Goal: Information Seeking & Learning: Understand process/instructions

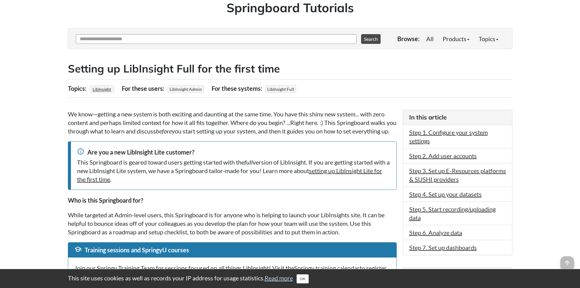
scroll to position [61, 0]
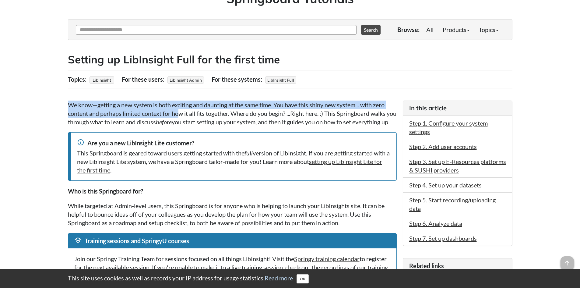
drag, startPoint x: 68, startPoint y: 108, endPoint x: 181, endPoint y: 115, distance: 112.9
click at [180, 115] on p "We know—getting a new system is both exciting and daunting at the same time. Yo…" at bounding box center [232, 113] width 329 height 26
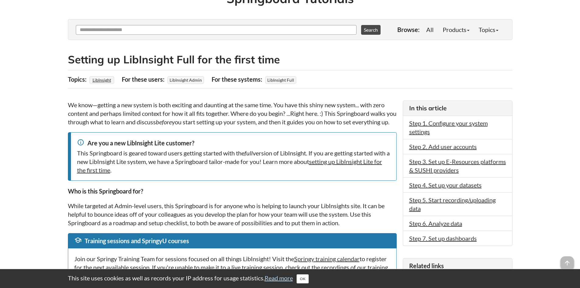
click at [180, 126] on p "We know—getting a new system is both exciting and daunting at the same time. Yo…" at bounding box center [232, 113] width 329 height 26
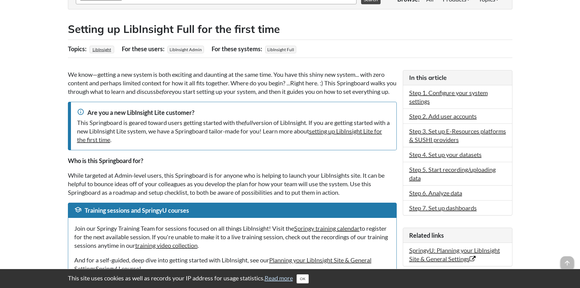
scroll to position [122, 0]
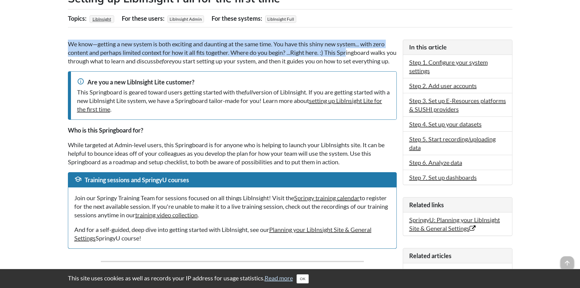
drag, startPoint x: 62, startPoint y: 42, endPoint x: 350, endPoint y: 54, distance: 287.6
click at [350, 54] on p "We know—getting a new system is both exciting and daunting at the same time. Yo…" at bounding box center [232, 53] width 329 height 26
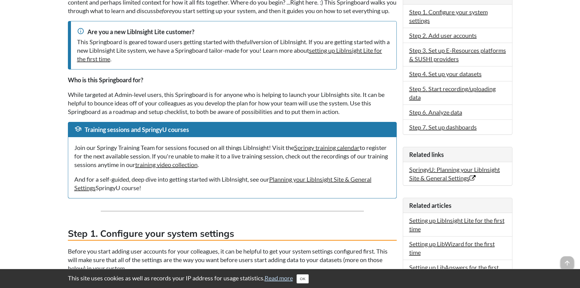
scroll to position [183, 0]
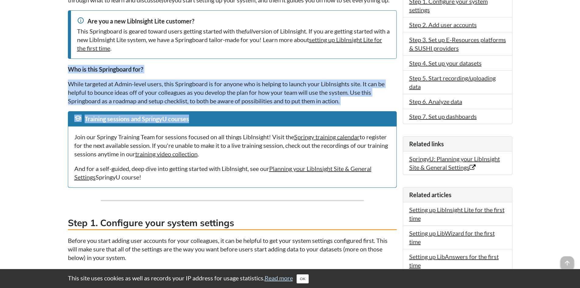
drag, startPoint x: 66, startPoint y: 80, endPoint x: 251, endPoint y: 118, distance: 187.9
click at [253, 100] on p "While targeted at Admin-level users, this Springboard is for anyone who is help…" at bounding box center [232, 92] width 329 height 26
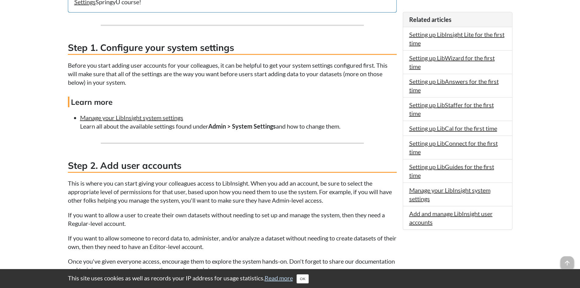
scroll to position [365, 0]
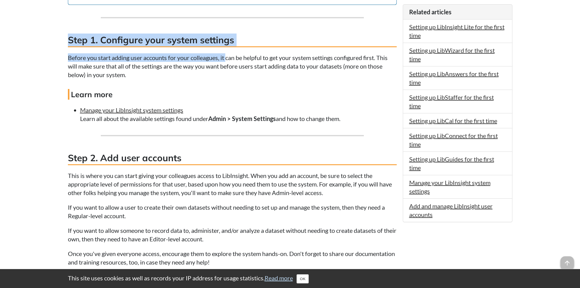
drag, startPoint x: 70, startPoint y: 50, endPoint x: 228, endPoint y: 63, distance: 158.3
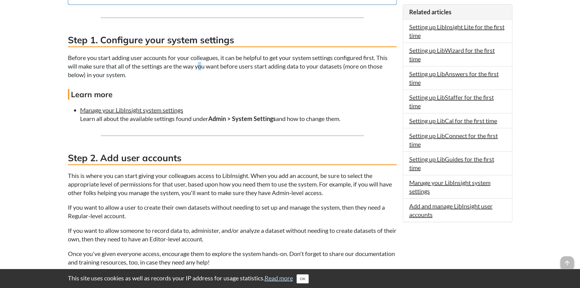
click at [201, 76] on p "Before you start adding user accounts for your colleagues, it can be helpful to…" at bounding box center [232, 66] width 329 height 26
click at [130, 71] on p "Before you start adding user accounts for your colleagues, it can be helpful to…" at bounding box center [232, 66] width 329 height 26
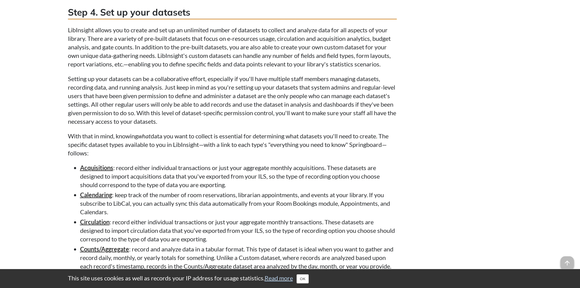
scroll to position [944, 0]
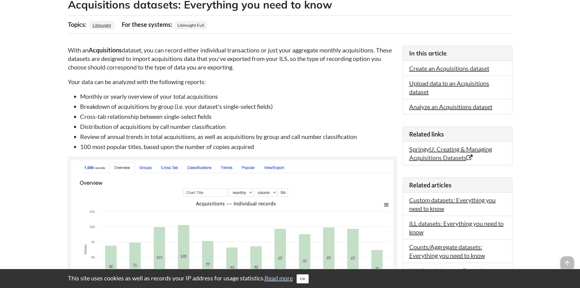
scroll to position [122, 0]
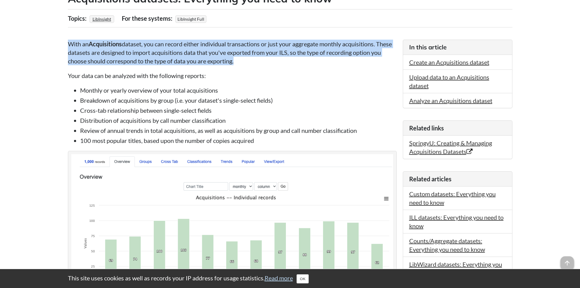
drag, startPoint x: 68, startPoint y: 43, endPoint x: 318, endPoint y: 58, distance: 249.8
click at [318, 58] on p "With an Acquisitions dataset, you can record either individual transactions or …" at bounding box center [232, 53] width 329 height 26
click at [316, 63] on p "With an Acquisitions dataset, you can record either individual transactions or …" at bounding box center [232, 53] width 329 height 26
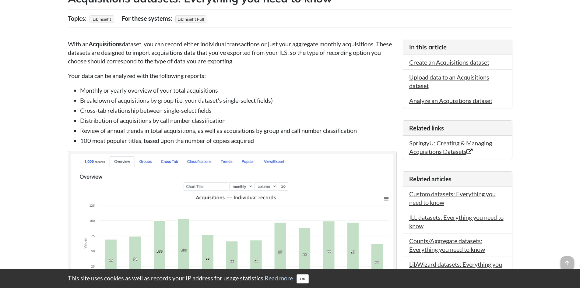
click at [113, 89] on li "Monthly or yearly overview of your total acquisitions" at bounding box center [238, 90] width 317 height 9
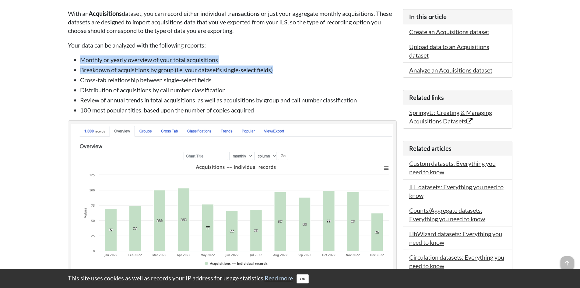
drag, startPoint x: 79, startPoint y: 61, endPoint x: 307, endPoint y: 68, distance: 227.6
click at [307, 68] on ul "Monthly or yearly overview of your total acquisitions Breakdown of acquisitions…" at bounding box center [232, 84] width 329 height 59
click at [307, 68] on li "Breakdown of acquisitions by group (i.e. your dataset's single-select fields)" at bounding box center [238, 69] width 317 height 9
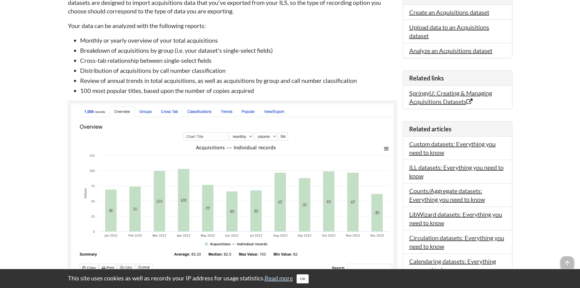
scroll to position [183, 0]
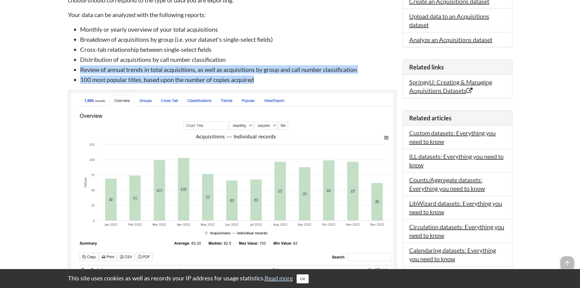
drag, startPoint x: 285, startPoint y: 77, endPoint x: 77, endPoint y: 70, distance: 207.7
click at [77, 70] on ul "Monthly or yearly overview of your total acquisitions Breakdown of acquisitions…" at bounding box center [232, 54] width 329 height 59
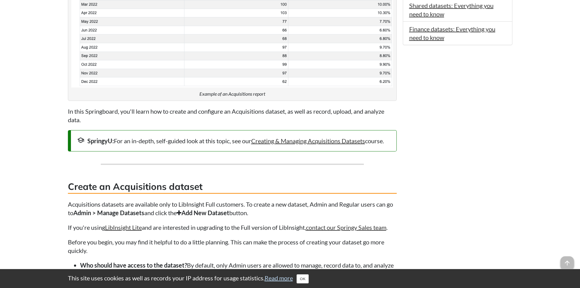
scroll to position [548, 0]
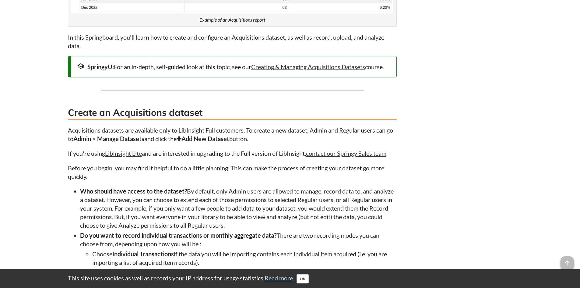
drag, startPoint x: 69, startPoint y: 138, endPoint x: 303, endPoint y: 146, distance: 234.0
click at [335, 143] on p "Acquisitions datasets are available only to LibInsight Full customers. To creat…" at bounding box center [232, 134] width 329 height 17
click at [303, 143] on p "Acquisitions datasets are available only to LibInsight Full customers. To creat…" at bounding box center [232, 134] width 329 height 17
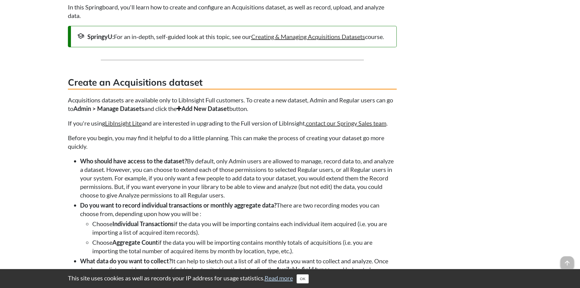
scroll to position [578, 0]
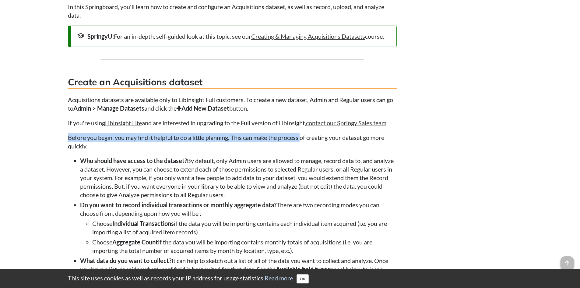
drag, startPoint x: 70, startPoint y: 147, endPoint x: 304, endPoint y: 146, distance: 233.8
click at [304, 146] on p "Before you begin, you may find it helpful to do a little planning. This can mak…" at bounding box center [232, 141] width 329 height 17
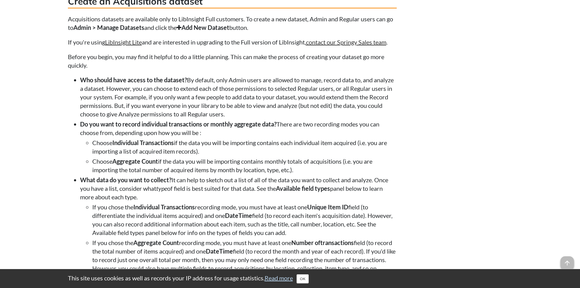
scroll to position [670, 0]
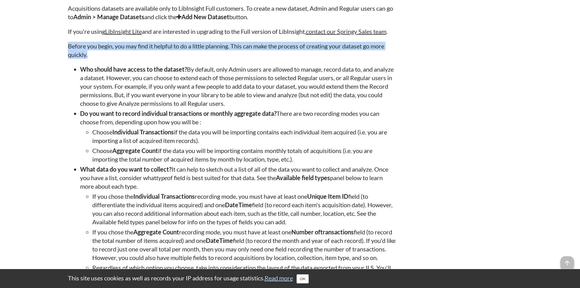
drag, startPoint x: 68, startPoint y: 55, endPoint x: 278, endPoint y: 61, distance: 209.8
click at [278, 59] on p "Before you begin, you may find it helpful to do a little planning. This can mak…" at bounding box center [232, 50] width 329 height 17
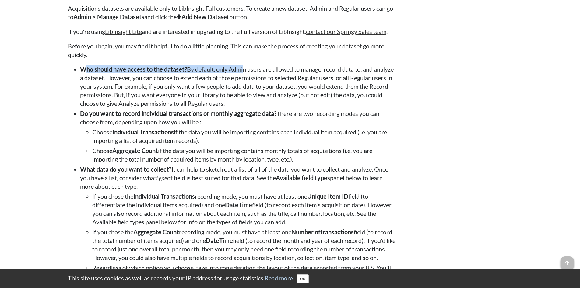
drag, startPoint x: 86, startPoint y: 77, endPoint x: 244, endPoint y: 81, distance: 157.8
click at [244, 81] on li "Who should have access to the dataset? By default, only Admin users are allowed…" at bounding box center [238, 86] width 317 height 43
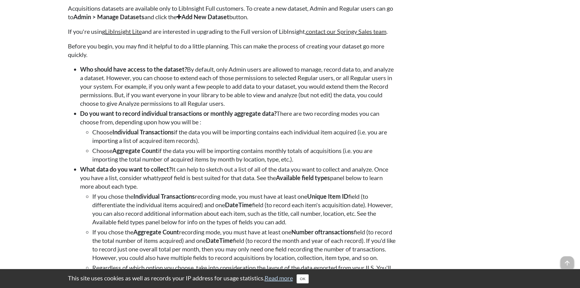
click at [243, 86] on li "Who should have access to the dataset? By default, only Admin users are allowed…" at bounding box center [238, 86] width 317 height 43
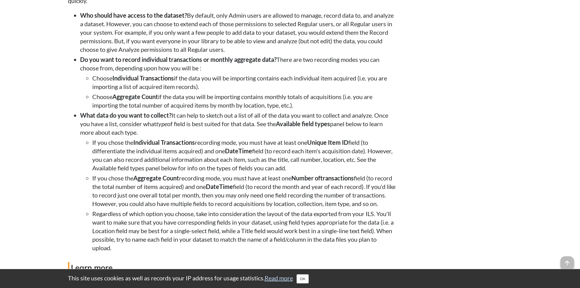
scroll to position [731, 0]
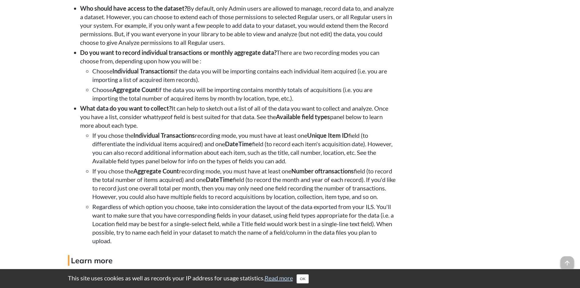
drag, startPoint x: 101, startPoint y: 81, endPoint x: 238, endPoint y: 86, distance: 137.4
click at [235, 84] on li "Choose Individual Transactions if the data you will be importing contains each …" at bounding box center [244, 75] width 304 height 17
click at [240, 84] on li "Choose Individual Transactions if the data you will be importing contains each …" at bounding box center [244, 75] width 304 height 17
drag, startPoint x: 112, startPoint y: 103, endPoint x: 347, endPoint y: 102, distance: 235.0
click at [346, 102] on li "Choose Aggregate Count if the data you will be importing contains monthly total…" at bounding box center [244, 93] width 304 height 17
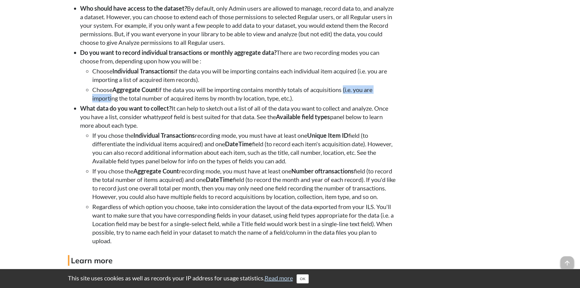
click at [347, 102] on li "Choose Aggregate Count if the data you will be importing contains monthly total…" at bounding box center [244, 93] width 304 height 17
drag, startPoint x: 82, startPoint y: 115, endPoint x: 175, endPoint y: 116, distance: 92.9
click at [175, 116] on li "What data do you want to collect? It can help to sketch out a list of all of th…" at bounding box center [238, 174] width 317 height 141
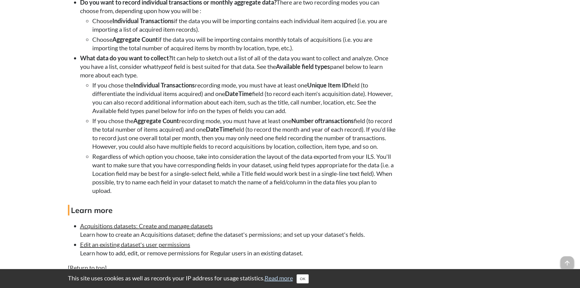
scroll to position [792, 0]
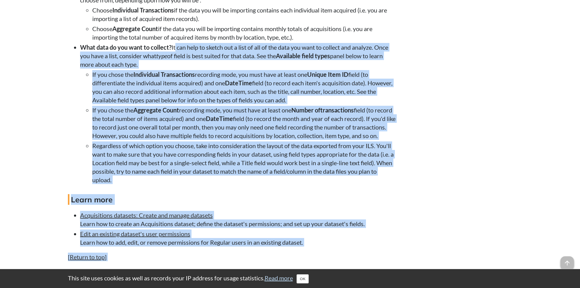
drag, startPoint x: 175, startPoint y: 54, endPoint x: 410, endPoint y: 63, distance: 234.9
click at [410, 63] on div "In this article Create an Acquisitions dataset Upload data to an Acquisitions d…" at bounding box center [290, 124] width 445 height 1508
click at [140, 70] on li "What data do you want to collect? It can help to sketch out a list of all of th…" at bounding box center [238, 113] width 317 height 141
